Goal: Task Accomplishment & Management: Manage account settings

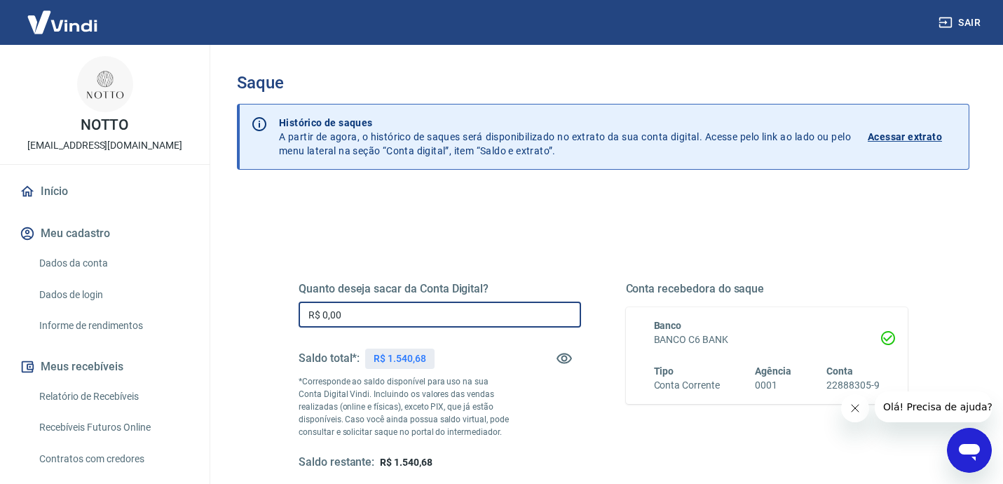
click at [366, 321] on input "R$ 0,00" at bounding box center [440, 314] width 282 height 26
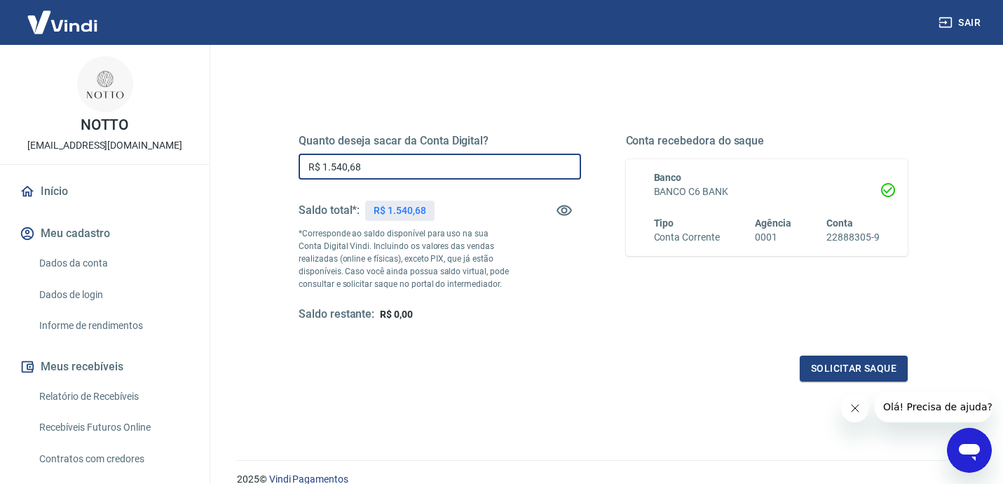
scroll to position [156, 0]
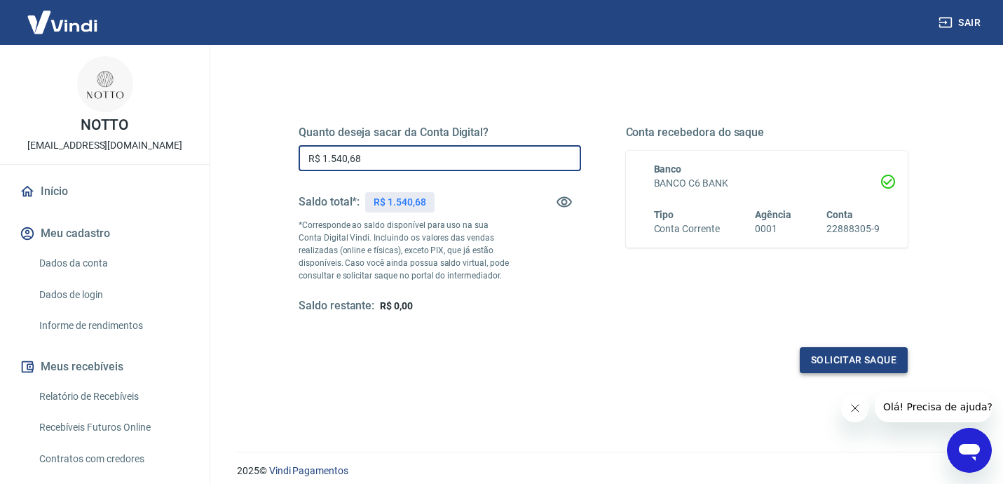
type input "R$ 1.540,68"
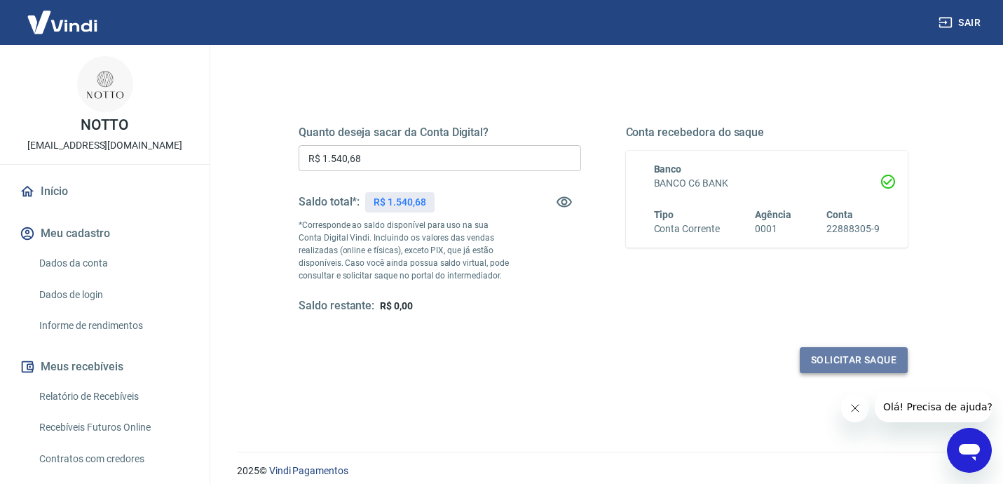
click at [830, 355] on button "Solicitar saque" at bounding box center [854, 360] width 108 height 26
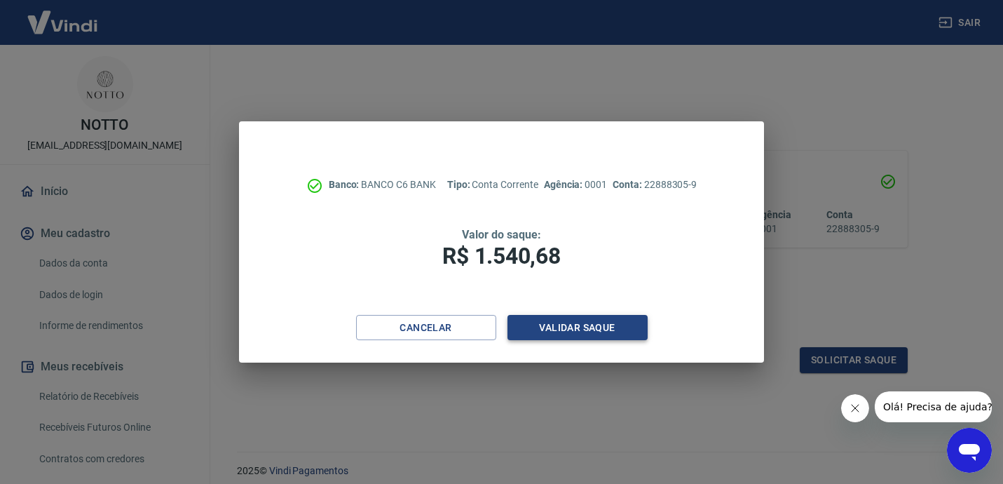
click at [568, 324] on button "Validar saque" at bounding box center [577, 328] width 140 height 26
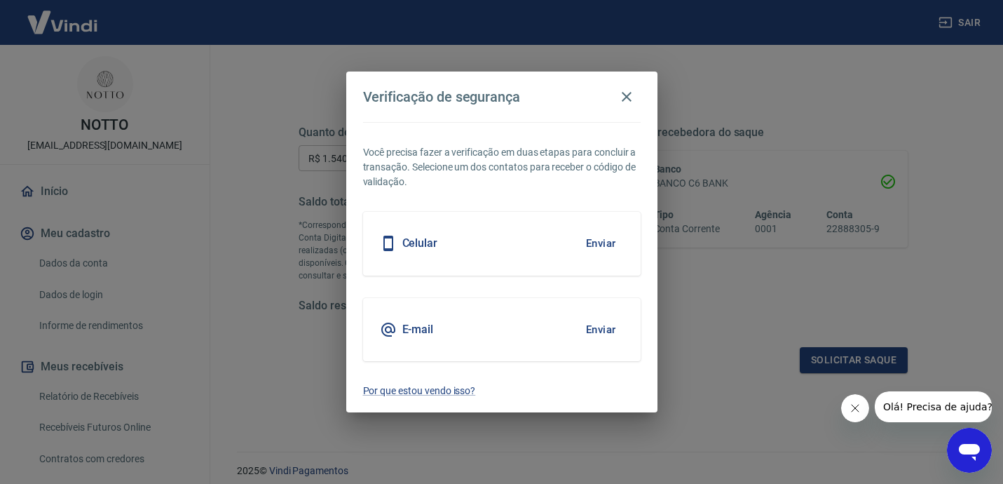
click at [609, 335] on button "Enviar" at bounding box center [601, 329] width 46 height 29
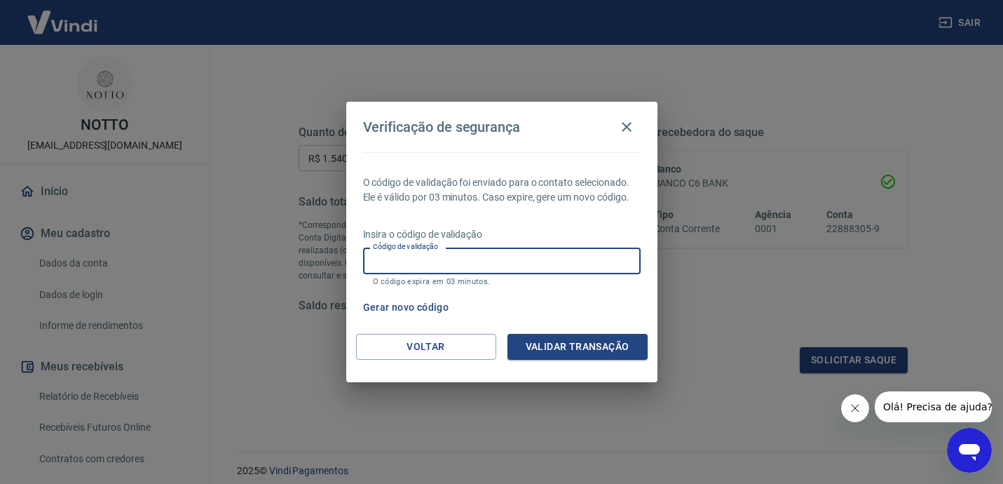
click at [471, 268] on input "Código de validação" at bounding box center [502, 260] width 278 height 26
type input "974749"
click at [627, 354] on button "Validar transação" at bounding box center [577, 347] width 140 height 26
